Goal: Task Accomplishment & Management: Complete application form

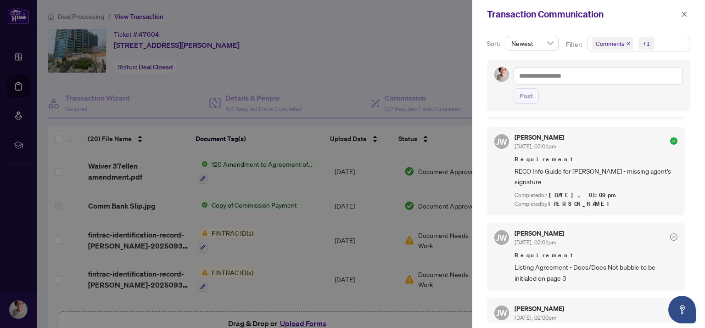
scroll to position [921, 0]
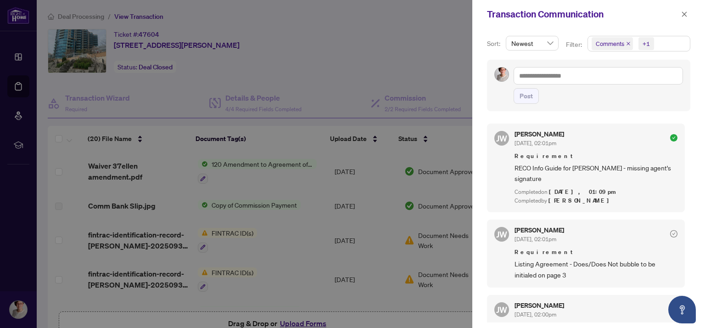
click at [590, 227] on div "[PERSON_NAME] [DATE], 02:01pm Requirement Listing Agreement - Does/Does Not bub…" at bounding box center [596, 253] width 163 height 53
click at [528, 259] on span "Listing Agreement - Does/Does Not bubble to be initialed on page 3" at bounding box center [596, 270] width 163 height 22
click at [390, 68] on div at bounding box center [352, 164] width 705 height 328
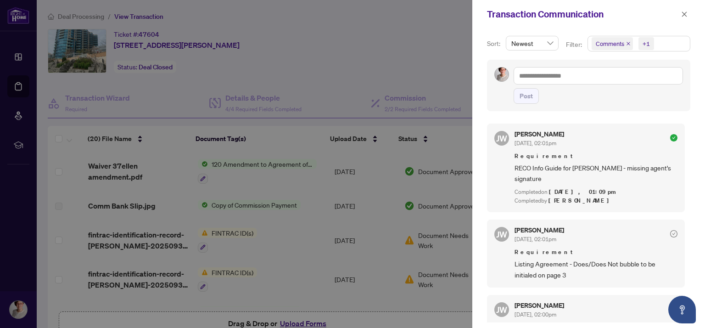
scroll to position [1, 0]
click at [407, 93] on div at bounding box center [352, 164] width 705 height 328
click at [679, 12] on span at bounding box center [685, 14] width 12 height 11
click at [682, 14] on icon "close" at bounding box center [684, 14] width 6 height 6
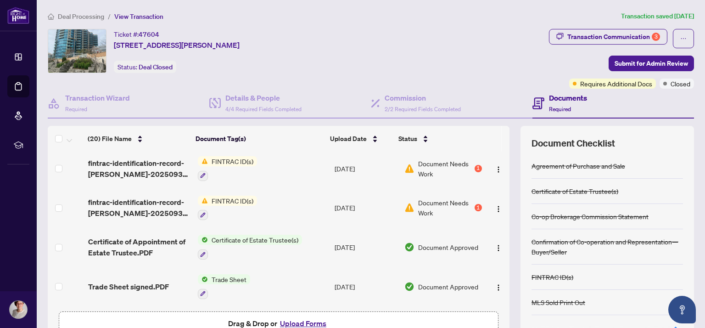
scroll to position [101, 0]
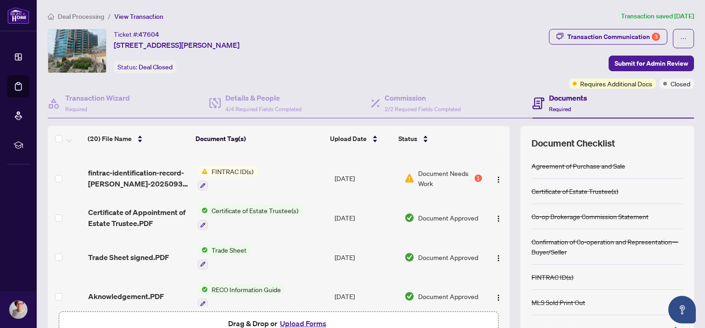
click at [293, 321] on button "Upload Forms" at bounding box center [303, 323] width 52 height 12
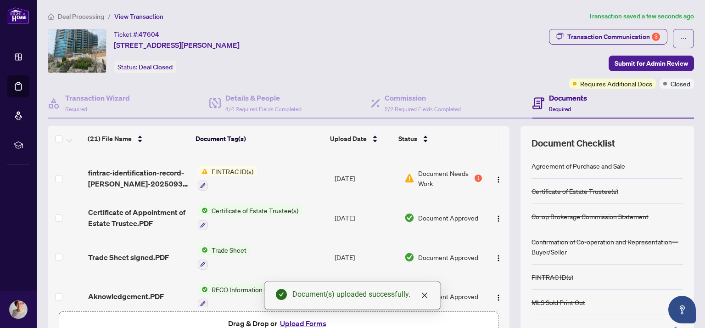
scroll to position [0, 0]
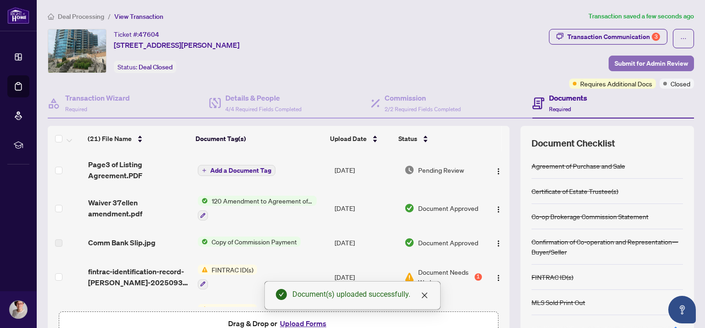
click at [643, 60] on span "Submit for Admin Review" at bounding box center [651, 63] width 73 height 15
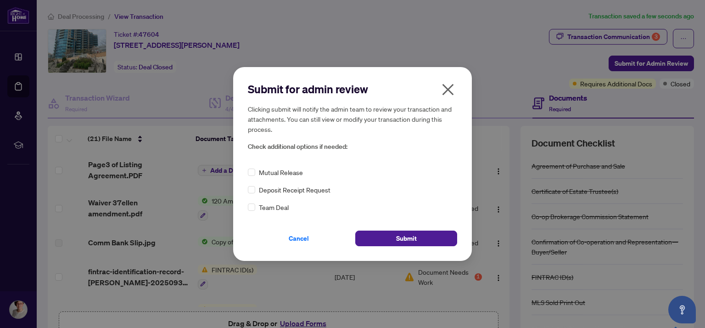
click at [447, 87] on icon "close" at bounding box center [448, 89] width 15 height 15
